Goal: Information Seeking & Learning: Check status

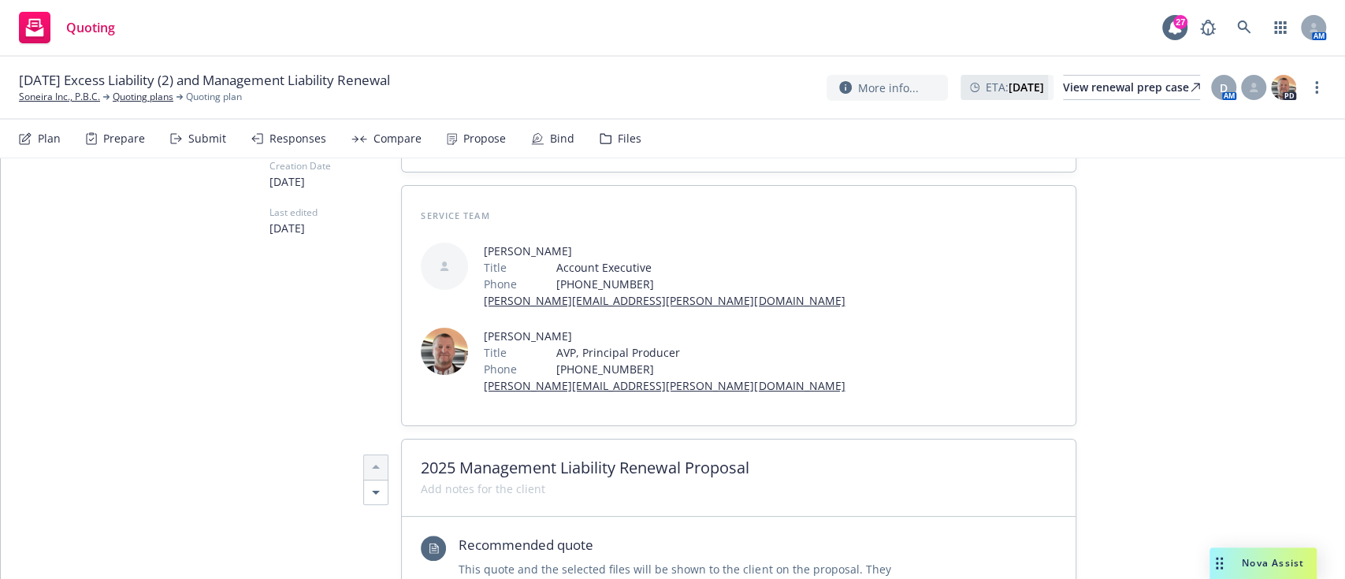
scroll to position [188, 0]
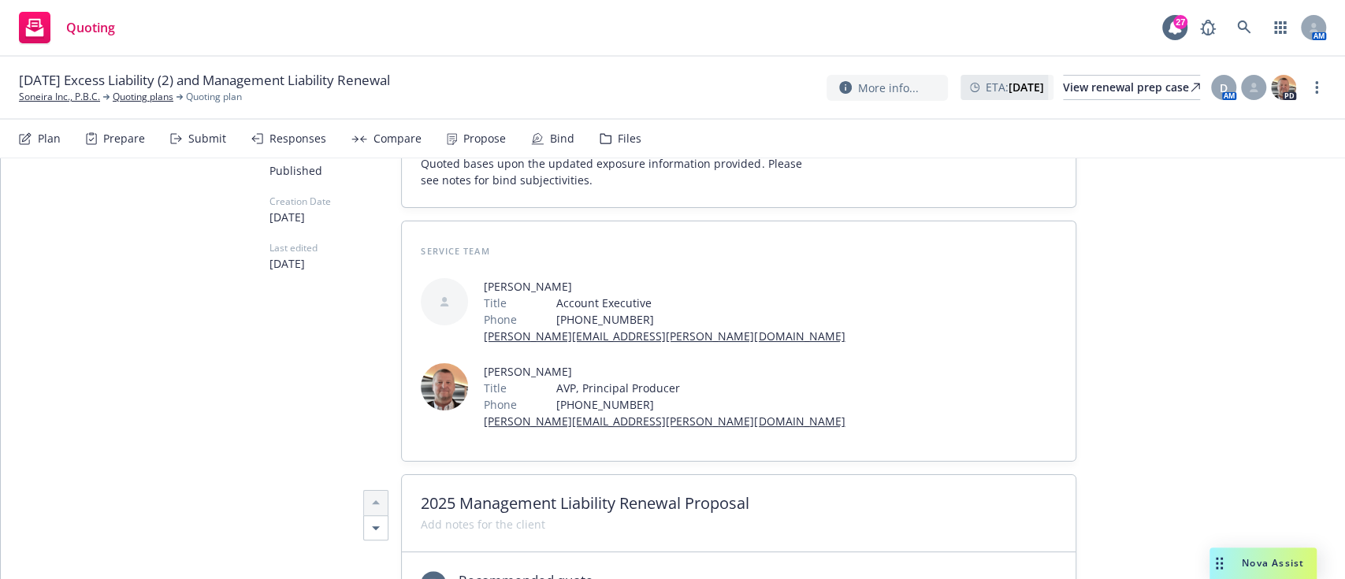
click at [492, 137] on div "Propose" at bounding box center [484, 138] width 43 height 13
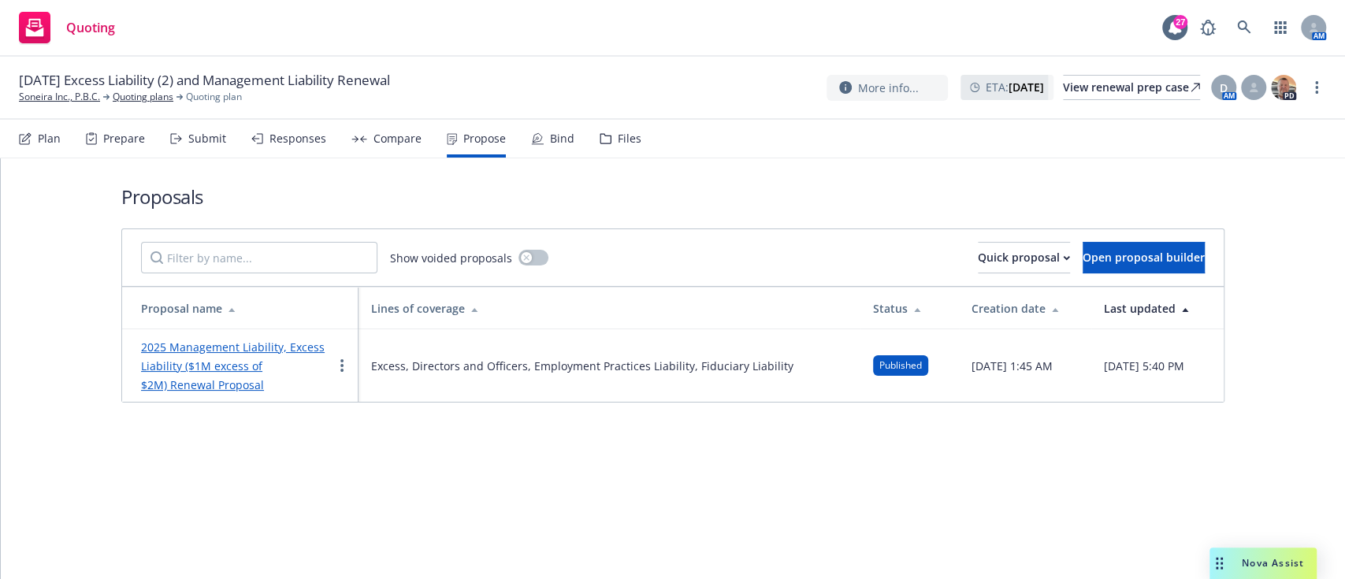
click at [240, 373] on link "2025 Management Liability, Excess Liability ($1M excess of $2M) Renewal Proposal" at bounding box center [233, 366] width 184 height 53
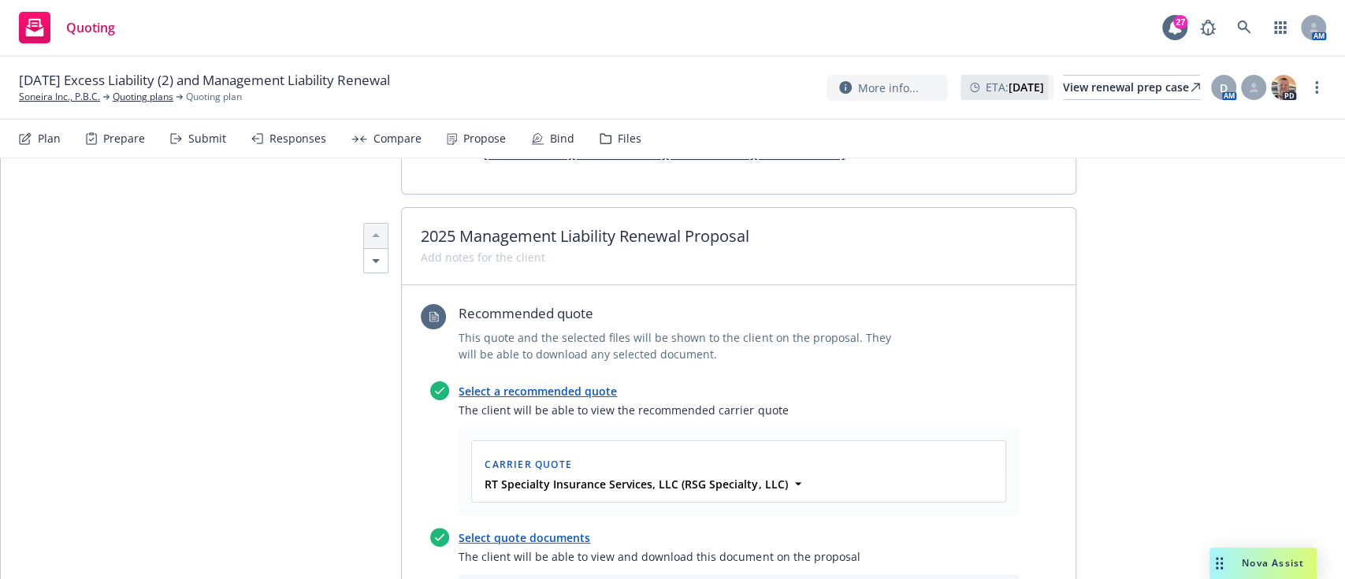
scroll to position [687, 0]
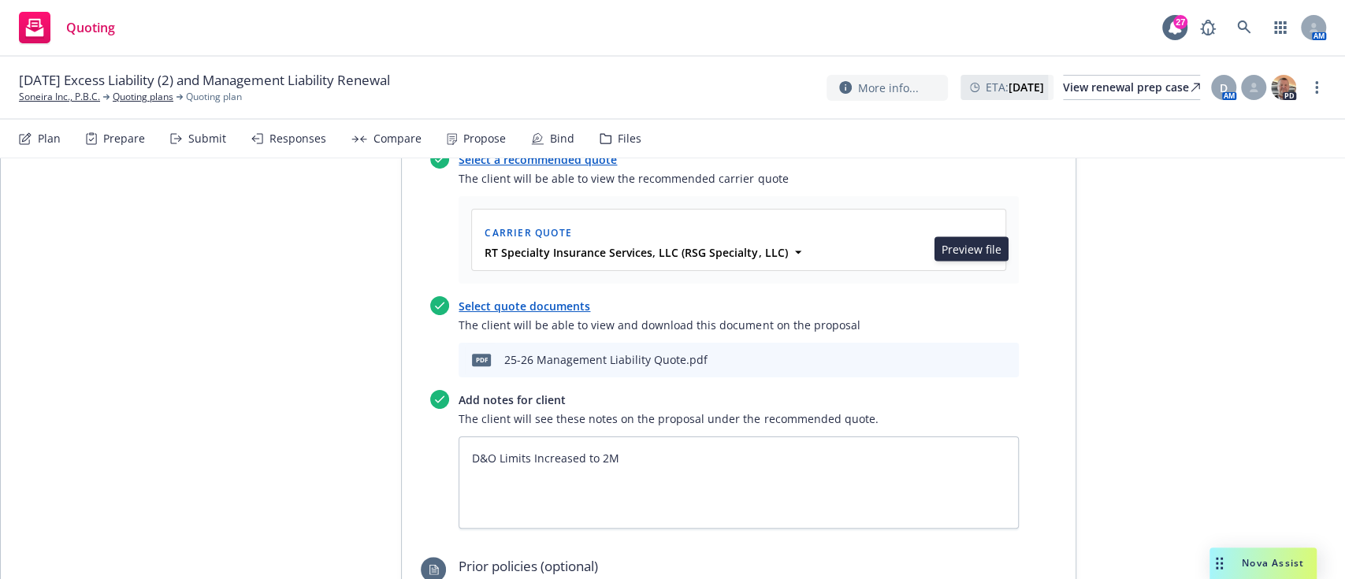
click at [972, 354] on icon "preview file" at bounding box center [979, 359] width 14 height 11
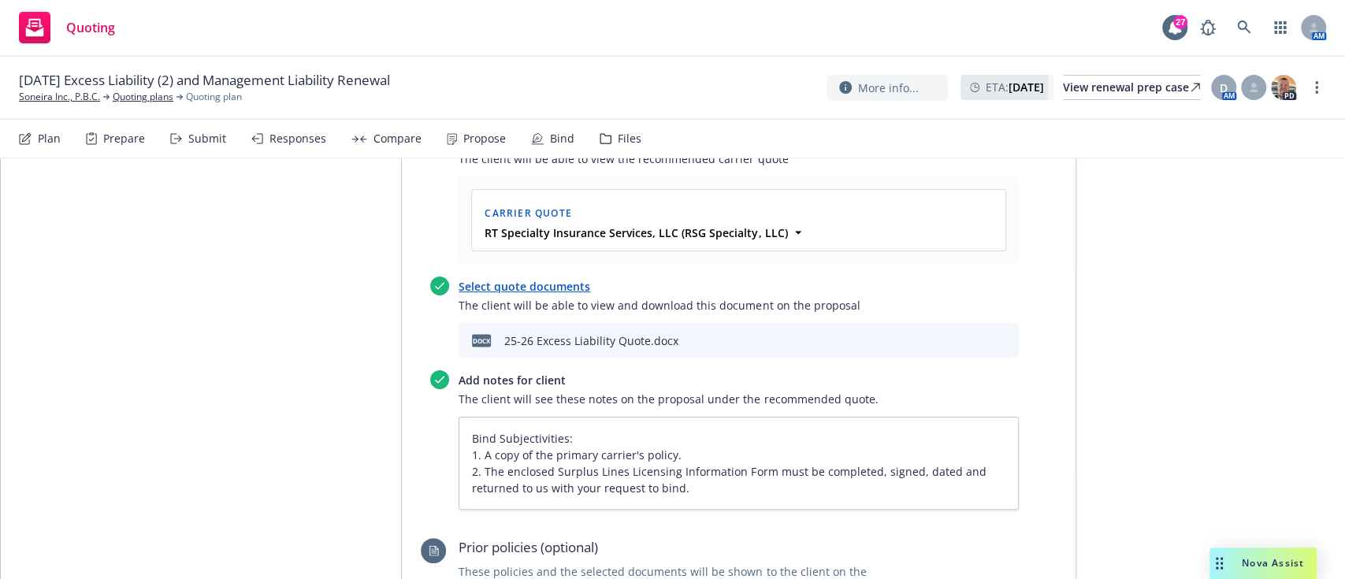
scroll to position [2087, 0]
click at [972, 337] on icon "preview file" at bounding box center [979, 342] width 14 height 11
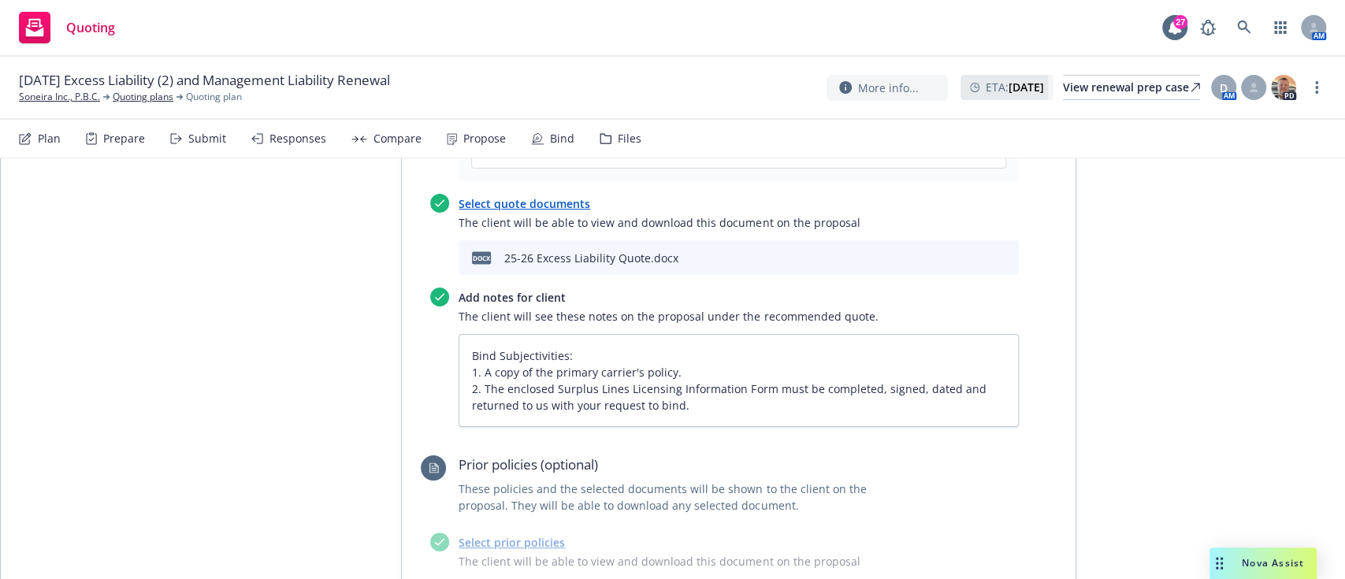
scroll to position [2156, 0]
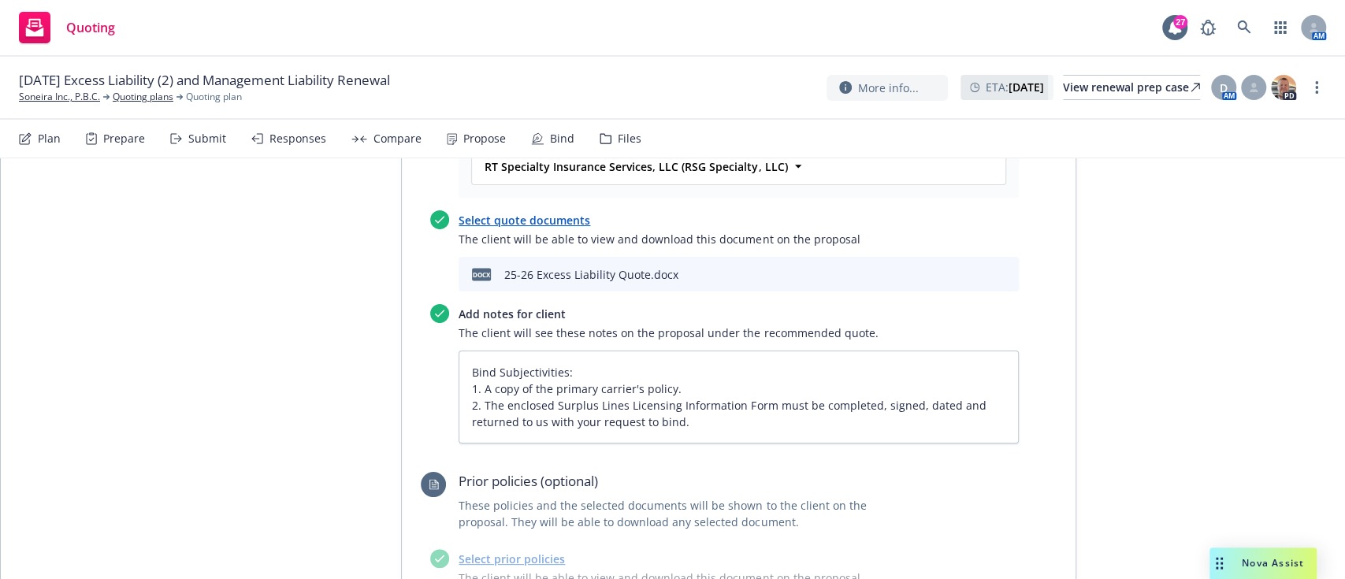
type textarea "x"
